Goal: Transaction & Acquisition: Subscribe to service/newsletter

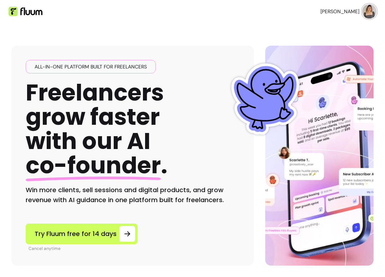
click at [349, 12] on span "[PERSON_NAME]" at bounding box center [340, 11] width 39 height 7
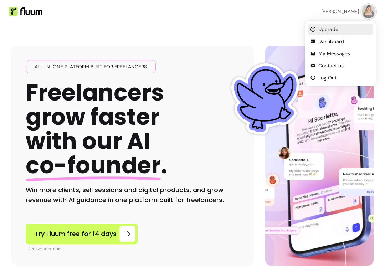
click at [325, 31] on span "Upgrade" at bounding box center [345, 29] width 52 height 7
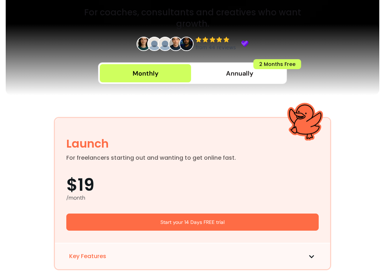
scroll to position [122, 0]
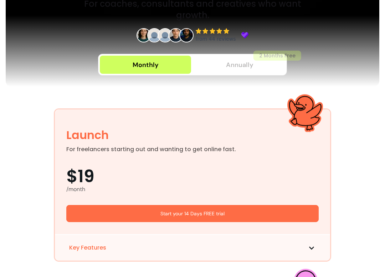
click at [264, 68] on button "Annually 2 Months Free" at bounding box center [239, 65] width 91 height 18
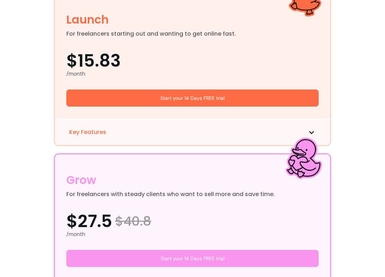
scroll to position [255, 0]
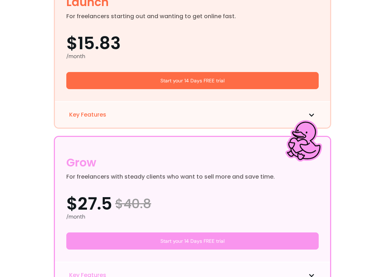
click at [89, 115] on span "Key Features" at bounding box center [87, 115] width 37 height 9
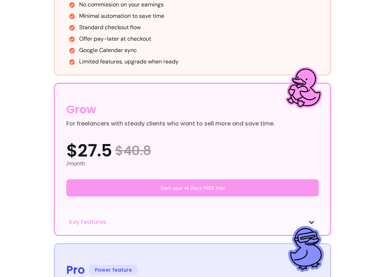
scroll to position [407, 0]
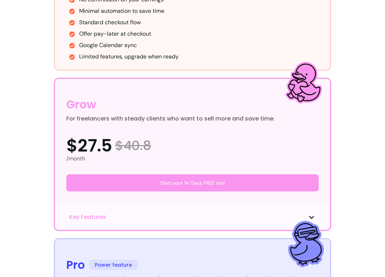
click at [86, 221] on span "Key Features" at bounding box center [87, 217] width 37 height 9
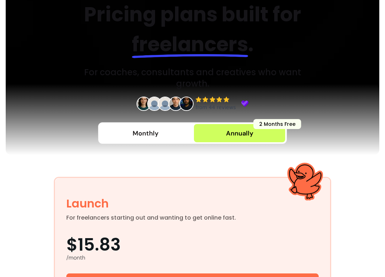
scroll to position [45, 0]
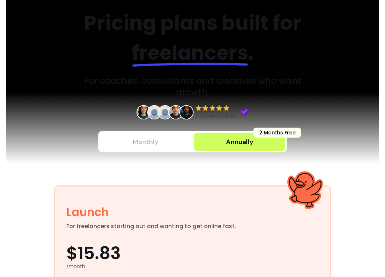
click at [179, 139] on button "Monthly" at bounding box center [145, 142] width 91 height 18
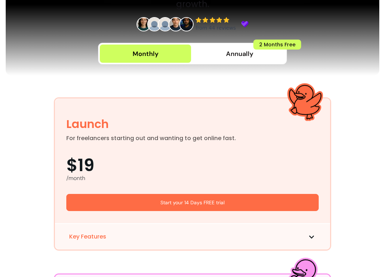
scroll to position [98, 0]
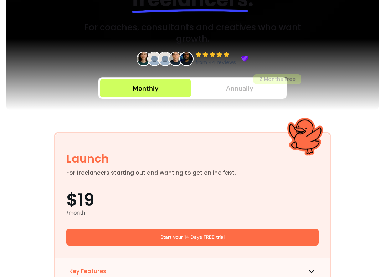
click at [228, 93] on span "Annually" at bounding box center [239, 89] width 27 height 10
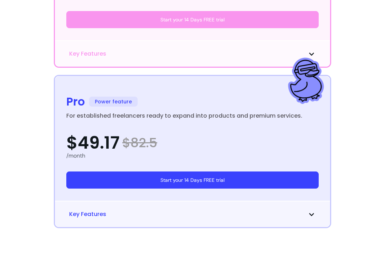
scroll to position [478, 0]
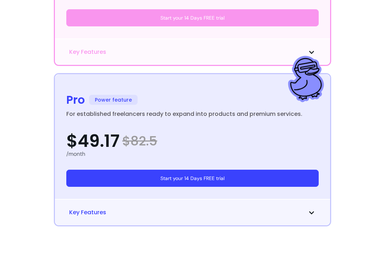
click at [85, 216] on span "Key Features" at bounding box center [87, 212] width 37 height 9
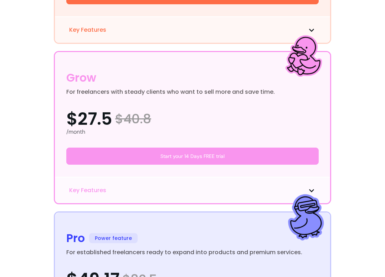
scroll to position [347, 0]
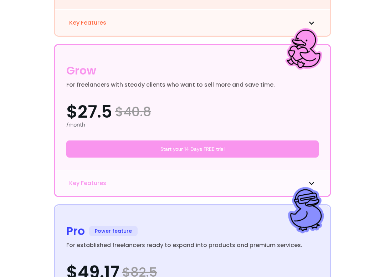
click at [85, 184] on span "Key Features" at bounding box center [87, 183] width 37 height 9
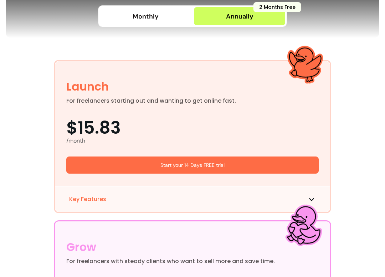
scroll to position [172, 0]
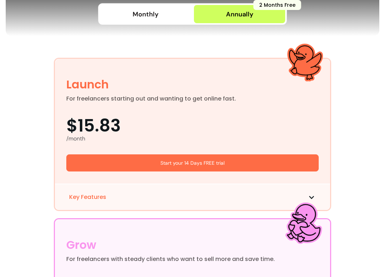
click at [82, 194] on span "Key Features" at bounding box center [87, 197] width 37 height 9
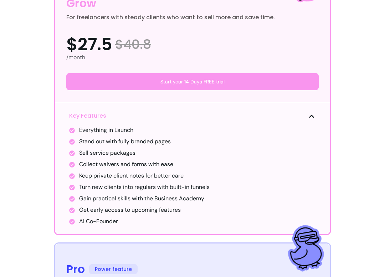
scroll to position [509, 0]
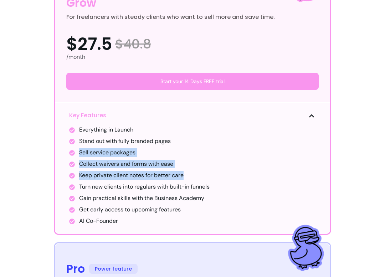
drag, startPoint x: 189, startPoint y: 173, endPoint x: 72, endPoint y: 151, distance: 119.3
click at [72, 151] on ul "Everything in Launch Stand out with fully branded pages Sell service packages C…" at bounding box center [192, 176] width 247 height 100
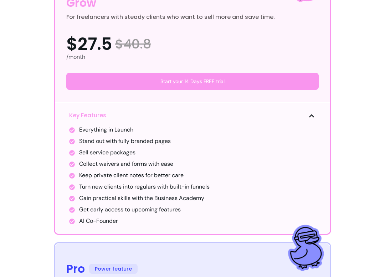
click at [92, 160] on ul "Everything in Launch Stand out with fully branded pages Sell service packages C…" at bounding box center [192, 176] width 247 height 100
drag, startPoint x: 176, startPoint y: 162, endPoint x: 76, endPoint y: 161, distance: 99.2
click at [76, 161] on ul "Everything in Launch Stand out with fully branded pages Sell service packages C…" at bounding box center [192, 176] width 247 height 100
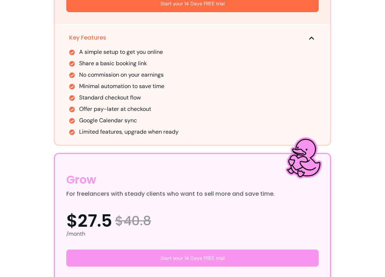
scroll to position [297, 0]
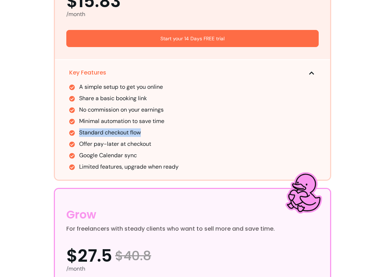
drag, startPoint x: 152, startPoint y: 135, endPoint x: 78, endPoint y: 132, distance: 74.6
click at [78, 132] on ul "A simple setup to get you online Share a basic booking link No commission on yo…" at bounding box center [192, 127] width 247 height 89
click at [135, 139] on ul "A simple setup to get you online Share a basic booking link No commission on yo…" at bounding box center [192, 127] width 247 height 89
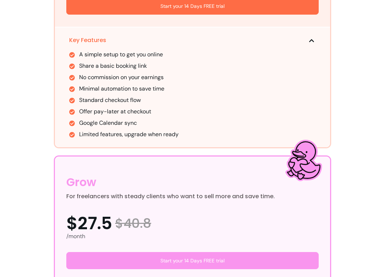
scroll to position [329, 0]
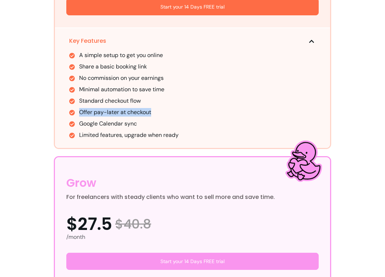
drag, startPoint x: 152, startPoint y: 111, endPoint x: 77, endPoint y: 114, distance: 74.3
click at [77, 114] on ul "A simple setup to get you online Share a basic booking link No commission on yo…" at bounding box center [192, 95] width 247 height 89
drag, startPoint x: 150, startPoint y: 121, endPoint x: 82, endPoint y: 126, distance: 68.3
click at [82, 126] on li "Google Calendar sync" at bounding box center [197, 124] width 237 height 9
click at [112, 125] on li "Google Calendar sync" at bounding box center [197, 124] width 237 height 9
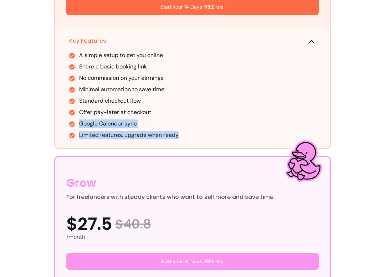
drag, startPoint x: 187, startPoint y: 133, endPoint x: 77, endPoint y: 121, distance: 110.2
click at [77, 121] on ul "A simple setup to get you online Share a basic booking link No commission on yo…" at bounding box center [192, 95] width 247 height 89
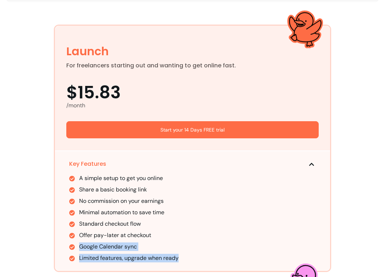
scroll to position [200, 0]
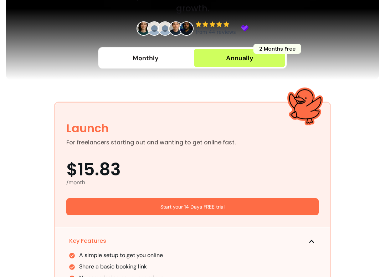
scroll to position [121, 0]
